Goal: Task Accomplishment & Management: Manage account settings

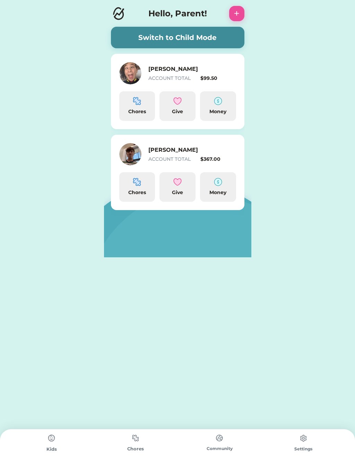
click at [218, 104] on img at bounding box center [218, 101] width 8 height 8
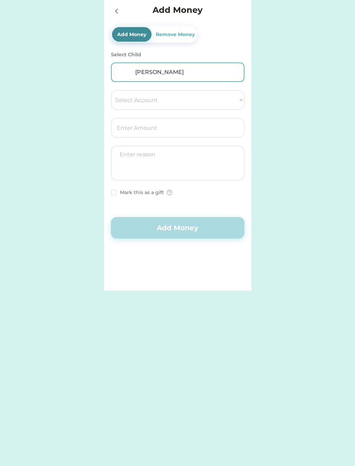
click at [150, 99] on select "Select Account Give Spend Save" at bounding box center [178, 99] width 134 height 19
select select ""1348695171700984260__LOOKUP__1662338892188x486215676091957250""
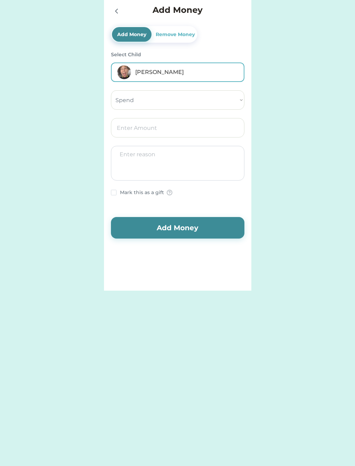
click at [124, 124] on input "input" at bounding box center [178, 127] width 134 height 19
type input "10.00"
click at [180, 226] on button "Add Money" at bounding box center [178, 228] width 134 height 22
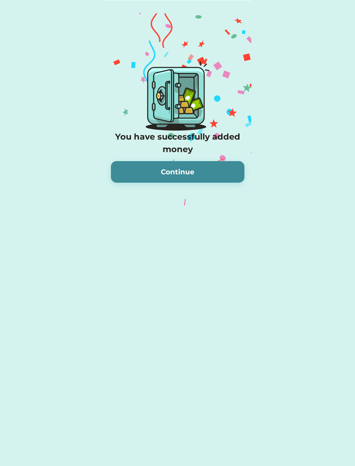
click at [189, 165] on button "Continue" at bounding box center [178, 172] width 134 height 22
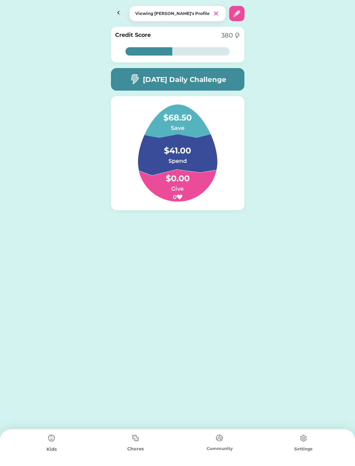
click at [117, 12] on img at bounding box center [118, 13] width 15 height 15
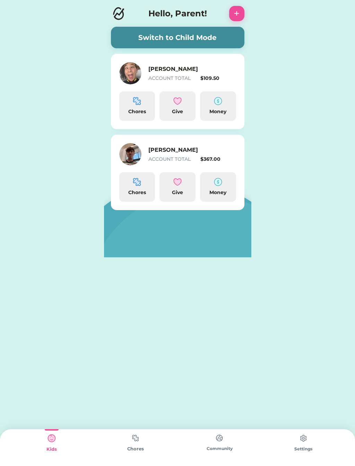
click at [168, 76] on div "ACCOUNT TOTAL" at bounding box center [174, 78] width 50 height 7
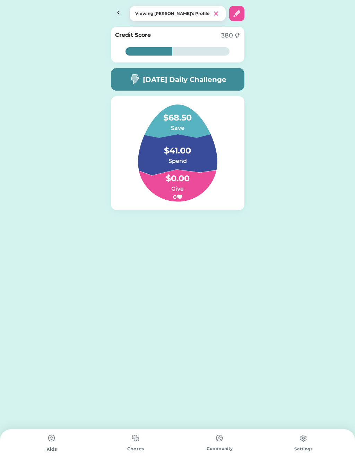
click at [120, 10] on img at bounding box center [118, 13] width 15 height 15
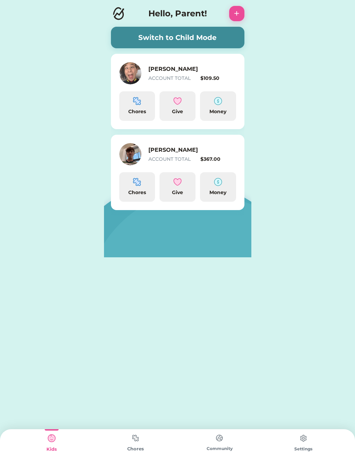
click at [219, 178] on img at bounding box center [218, 182] width 8 height 8
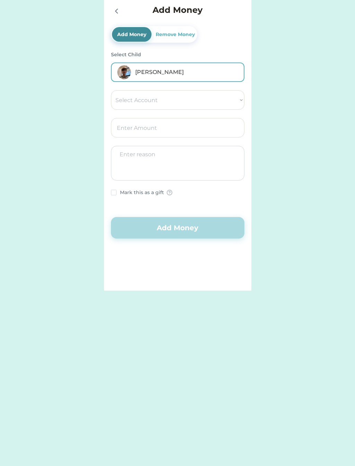
click at [135, 98] on select "Select Account Give Save Spend" at bounding box center [178, 99] width 134 height 19
select select ""1348695171700984260__LOOKUP__1662338918408x693480582359285800""
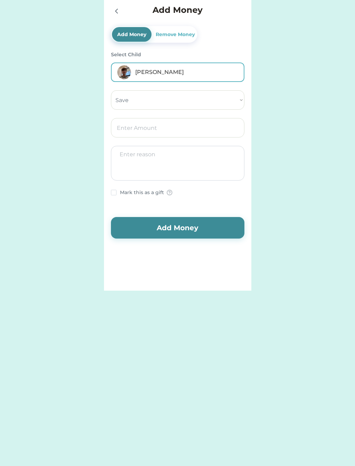
click at [136, 131] on input "input" at bounding box center [178, 127] width 134 height 19
type input "12.00"
click at [189, 225] on button "Add Money" at bounding box center [178, 228] width 134 height 22
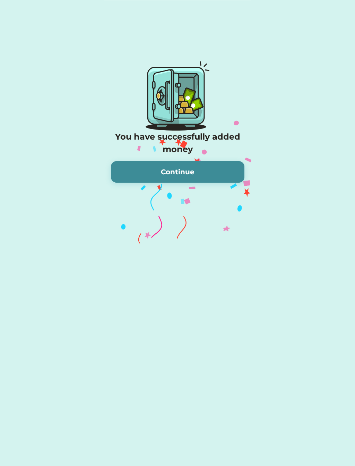
click at [181, 181] on button "Continue" at bounding box center [178, 172] width 134 height 22
